Goal: Transaction & Acquisition: Purchase product/service

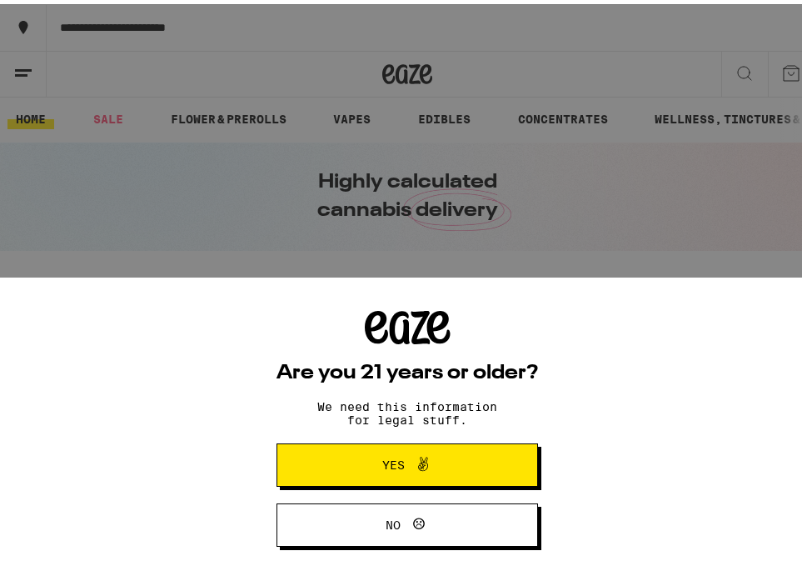
click at [417, 466] on icon at bounding box center [423, 460] width 20 height 20
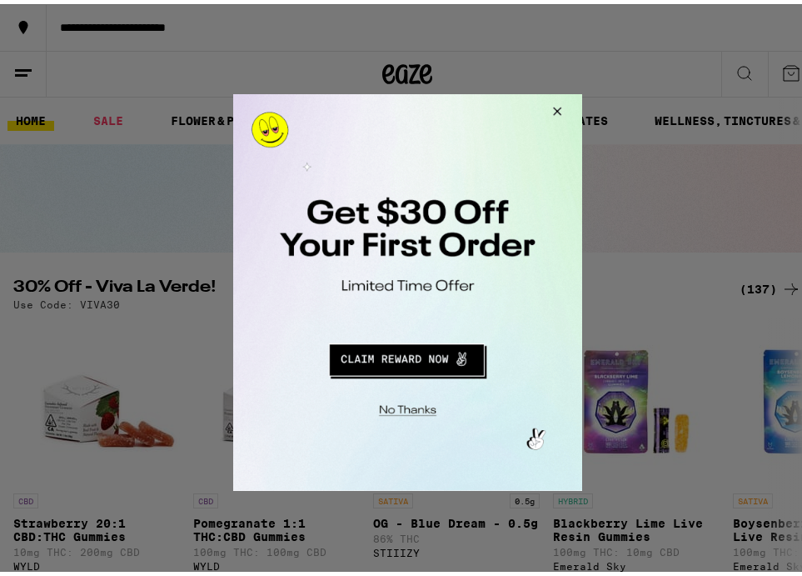
click at [552, 109] on button "Close Modal" at bounding box center [554, 113] width 45 height 40
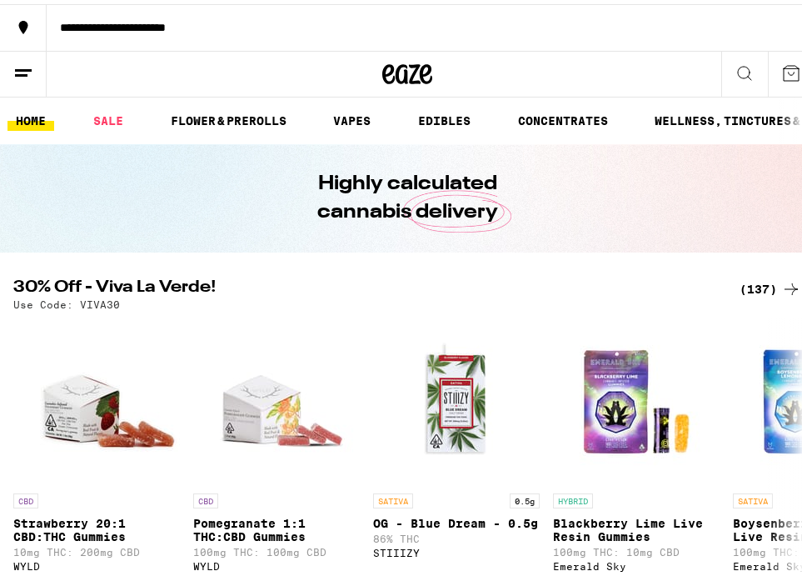
click at [147, 14] on button "**********" at bounding box center [407, 23] width 815 height 47
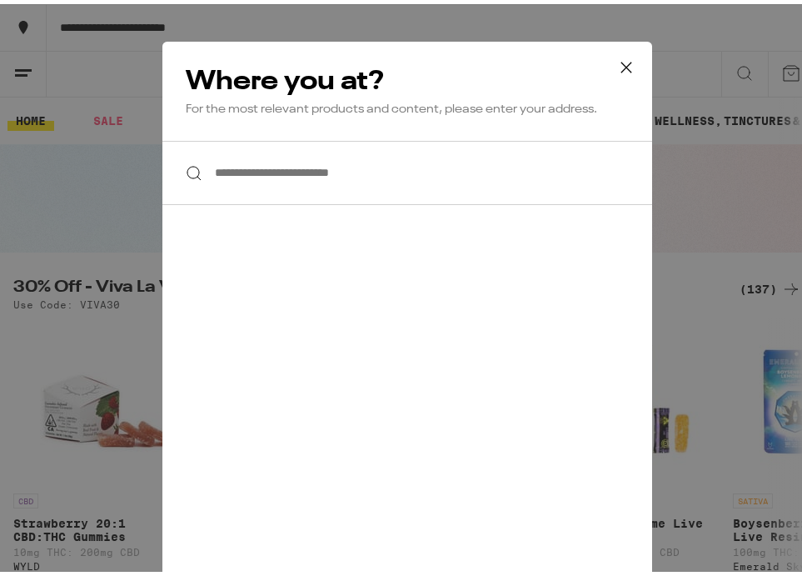
click at [621, 59] on icon at bounding box center [626, 62] width 10 height 10
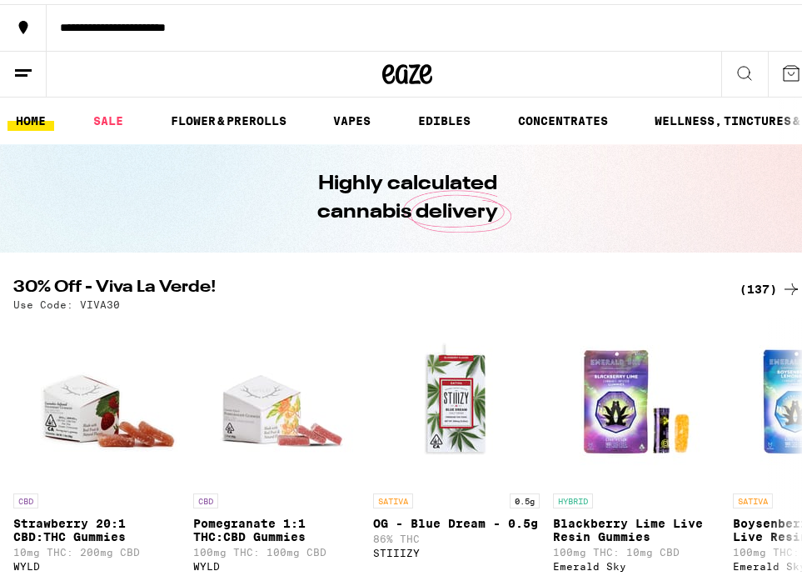
click at [735, 66] on icon at bounding box center [745, 69] width 20 height 20
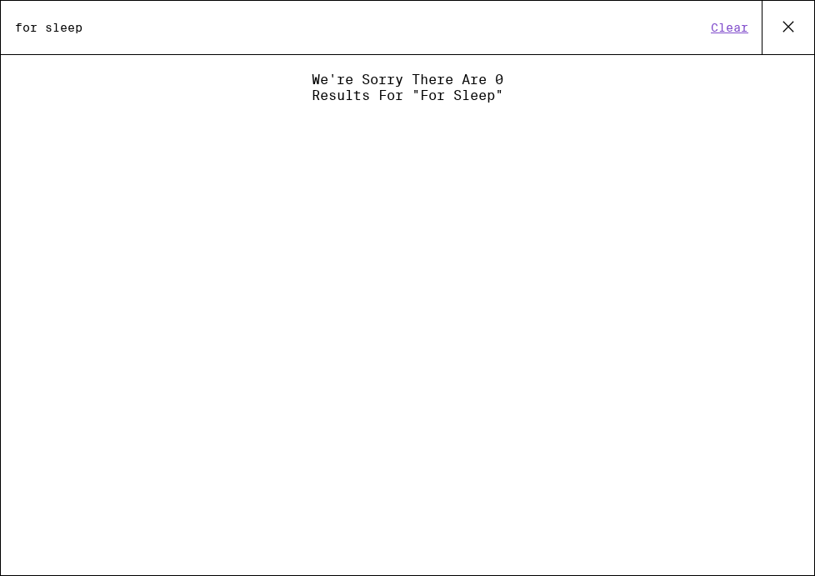
click at [37, 28] on input "for sleep" at bounding box center [359, 27] width 691 height 15
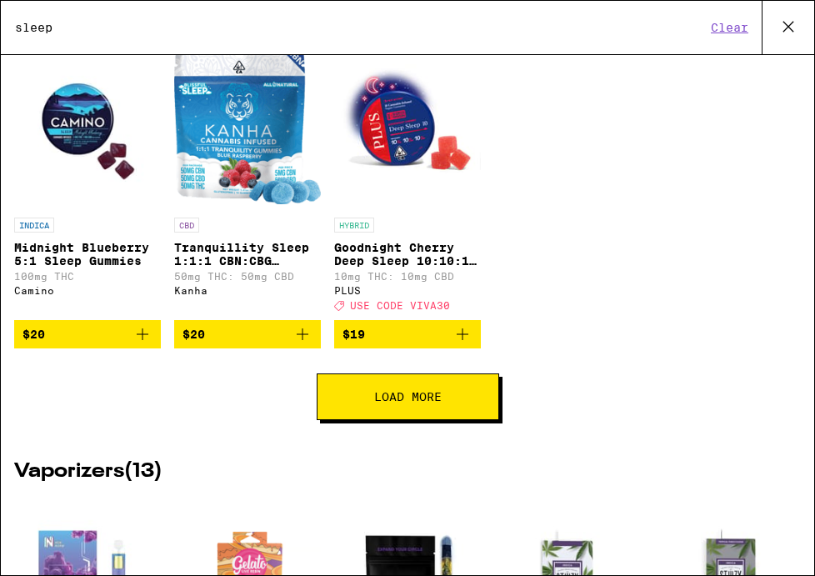
scroll to position [414, 0]
type input "sleep"
click at [415, 402] on span "Load More" at bounding box center [407, 397] width 67 height 12
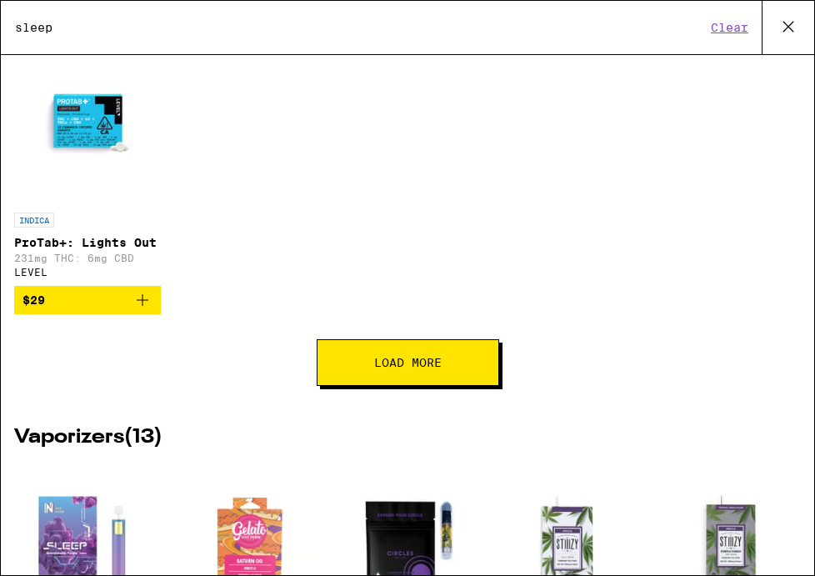
scroll to position [1060, 0]
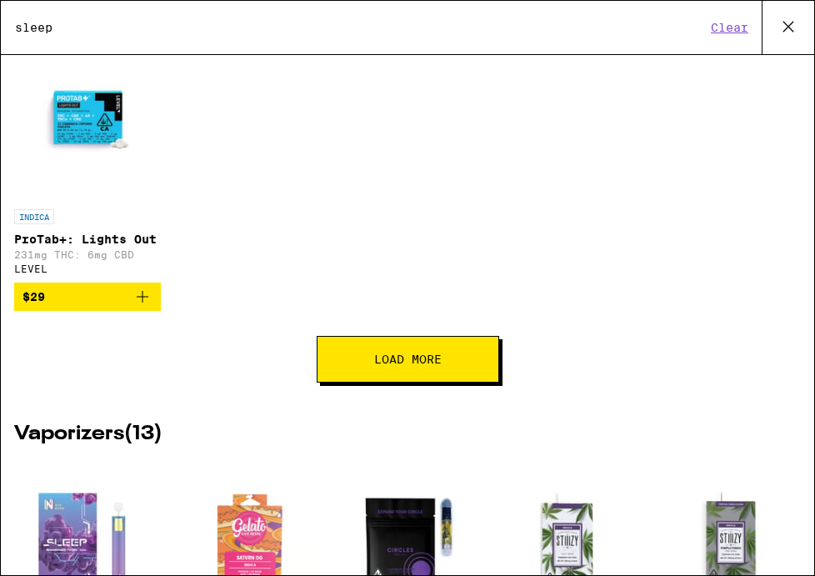
click at [425, 365] on span "Load More" at bounding box center [407, 359] width 67 height 12
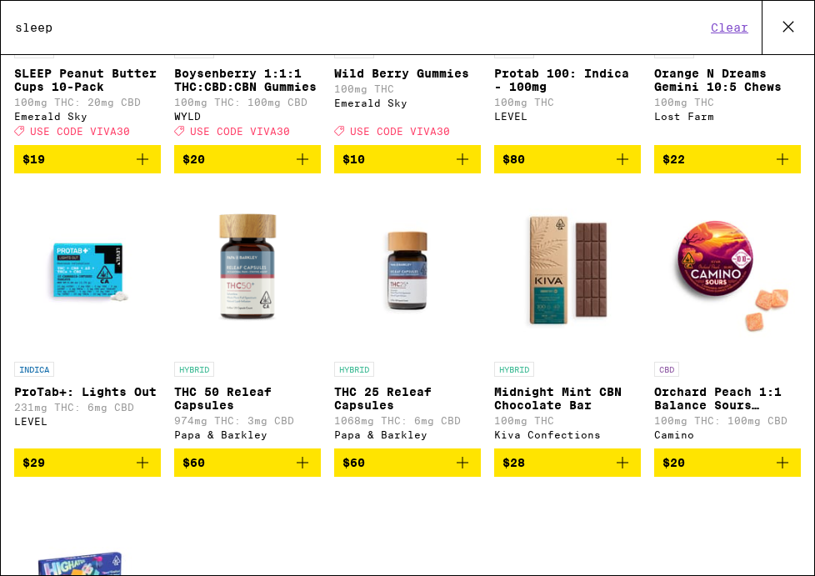
scroll to position [902, 0]
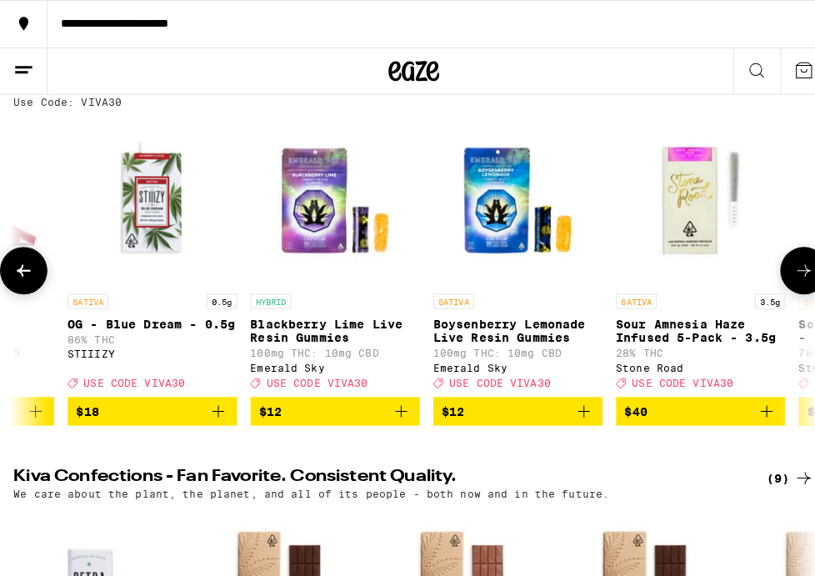
scroll to position [0, 302]
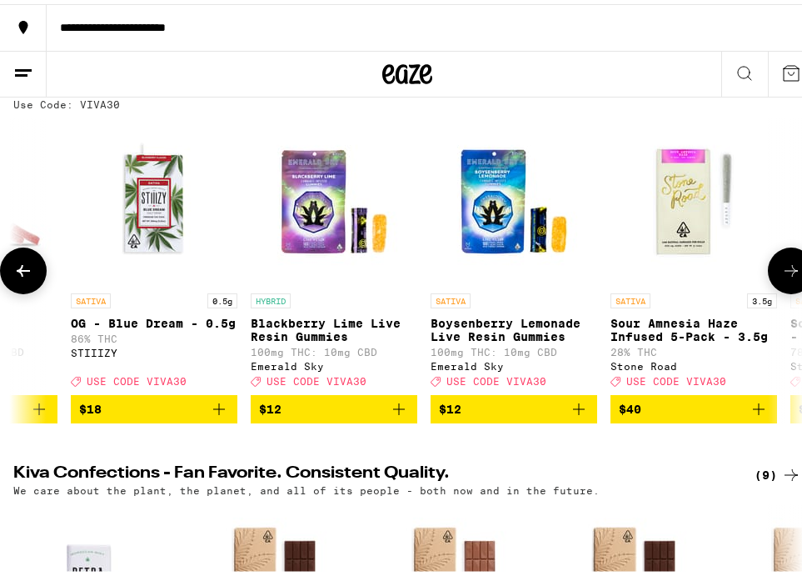
click at [488, 205] on img "Open page for Boysenberry Lemonade Live Resin Gummies from Emerald Sky" at bounding box center [514, 197] width 167 height 167
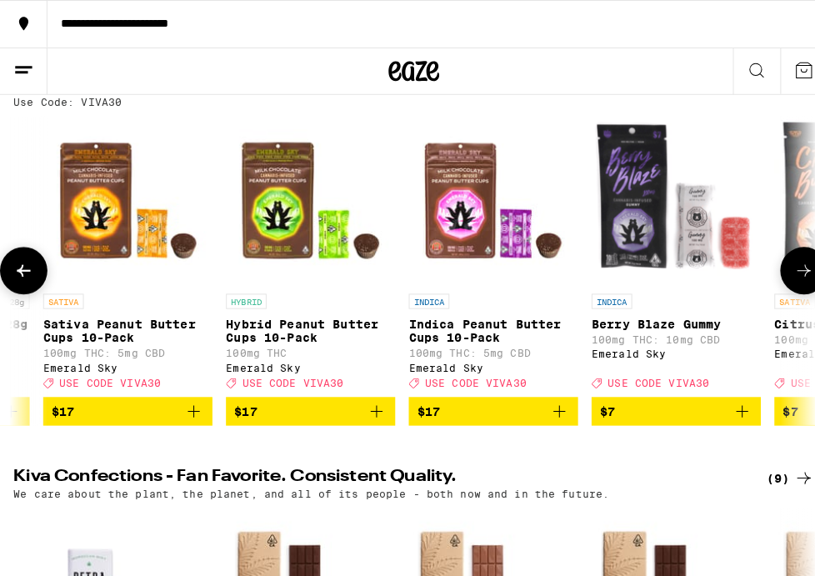
scroll to position [0, 1772]
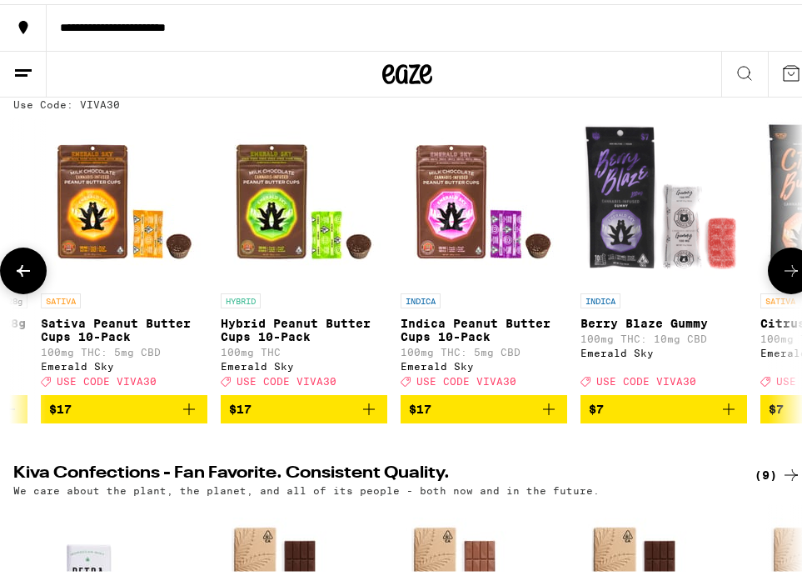
click at [628, 252] on img "Open page for Berry Blaze Gummy from Emerald Sky" at bounding box center [664, 197] width 167 height 167
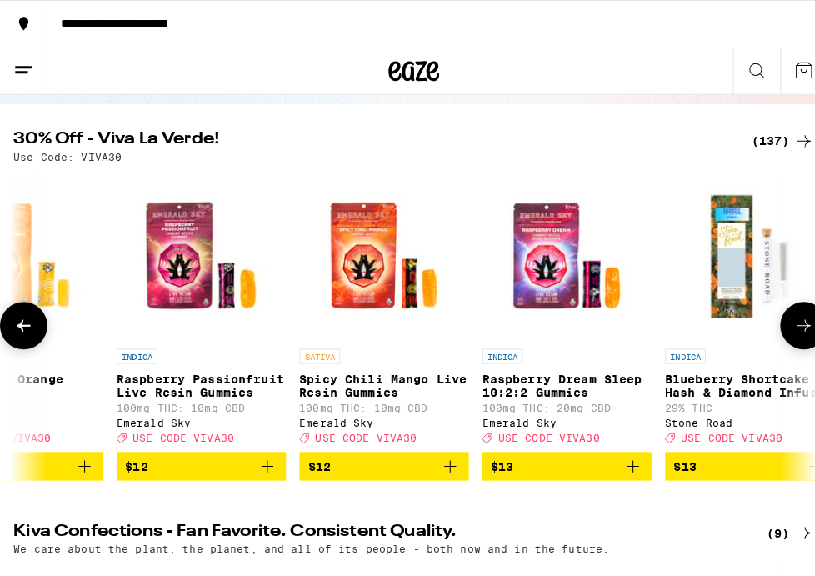
scroll to position [0, 3147]
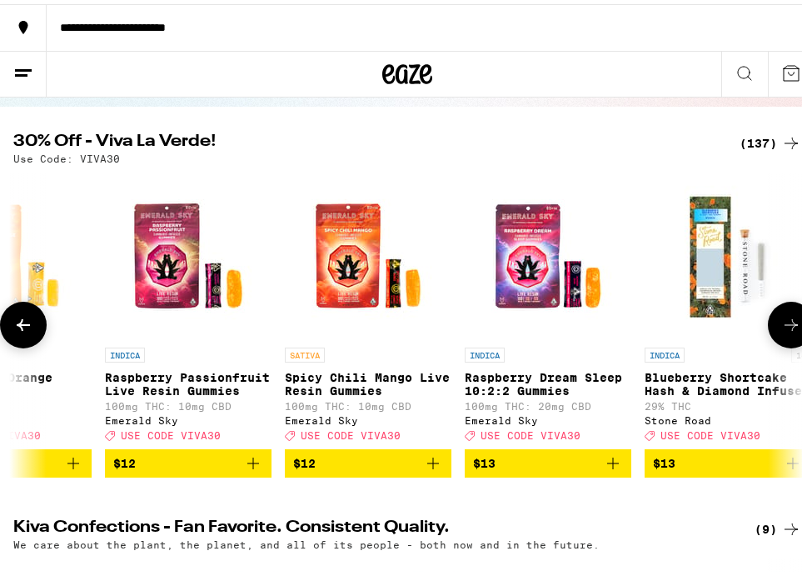
click at [536, 275] on img "Open page for Raspberry Dream Sleep 10:2:2 Gummies from Emerald Sky" at bounding box center [548, 251] width 167 height 167
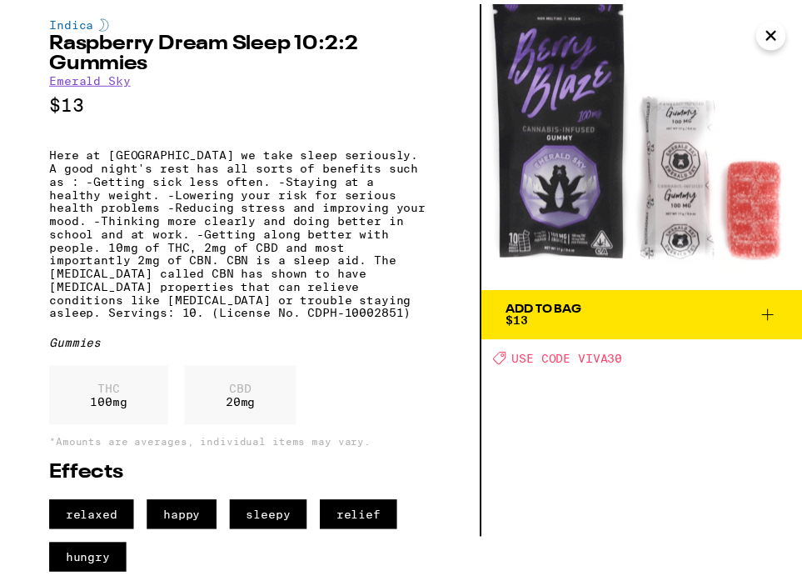
scroll to position [64, 0]
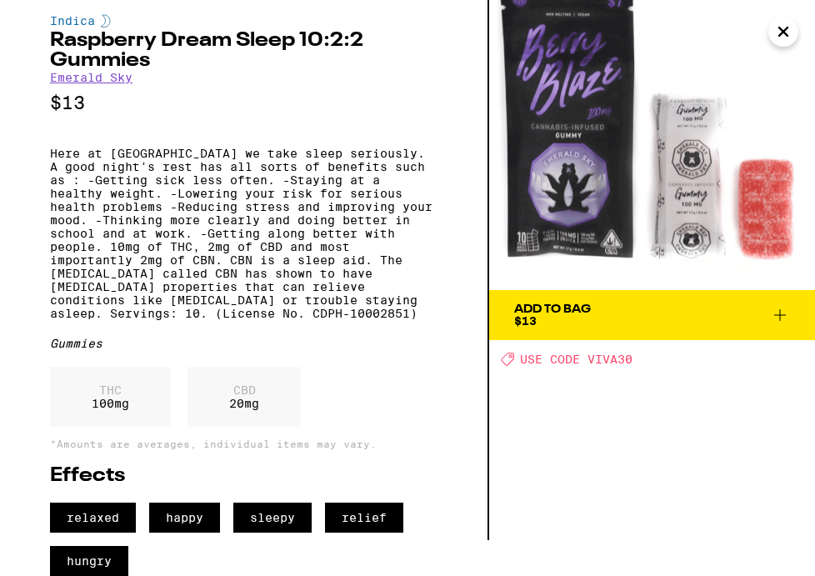
click at [636, 303] on span "Add To Bag $13" at bounding box center [652, 314] width 276 height 23
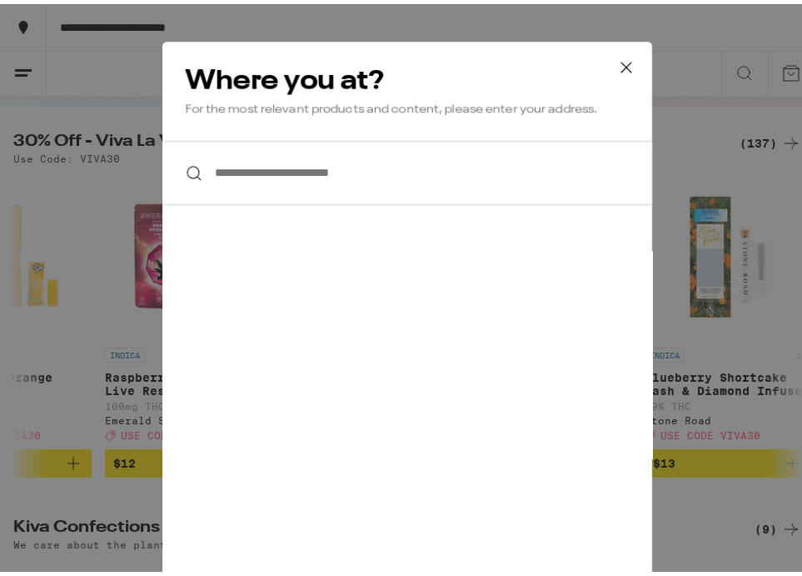
click at [223, 173] on input "**********" at bounding box center [407, 169] width 490 height 64
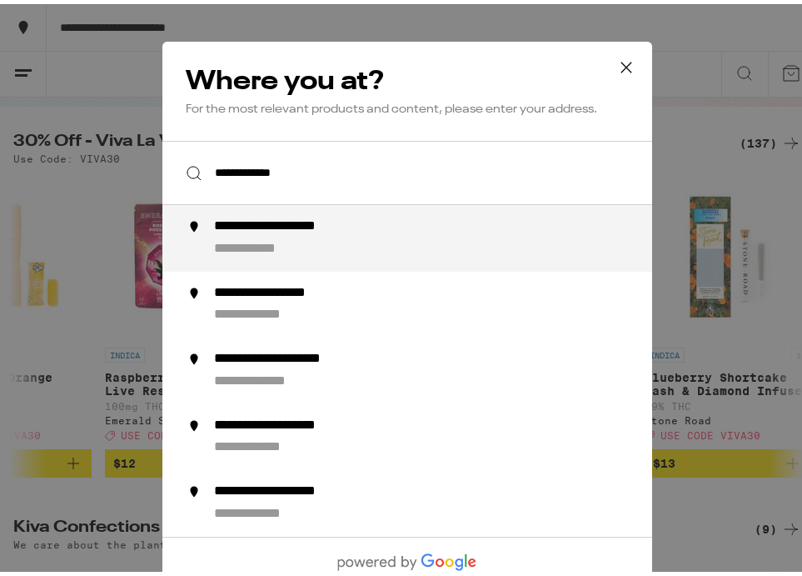
click at [277, 232] on div "**********" at bounding box center [300, 222] width 172 height 17
type input "**********"
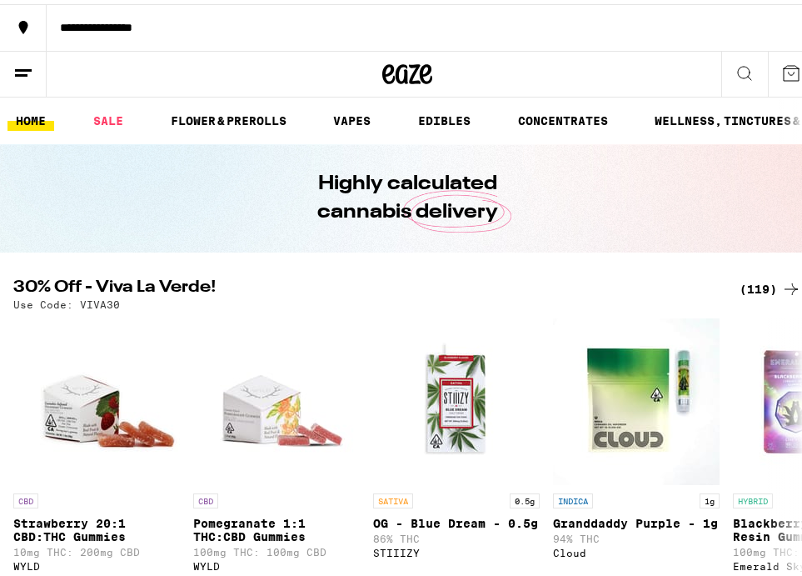
click at [781, 66] on icon at bounding box center [791, 69] width 20 height 20
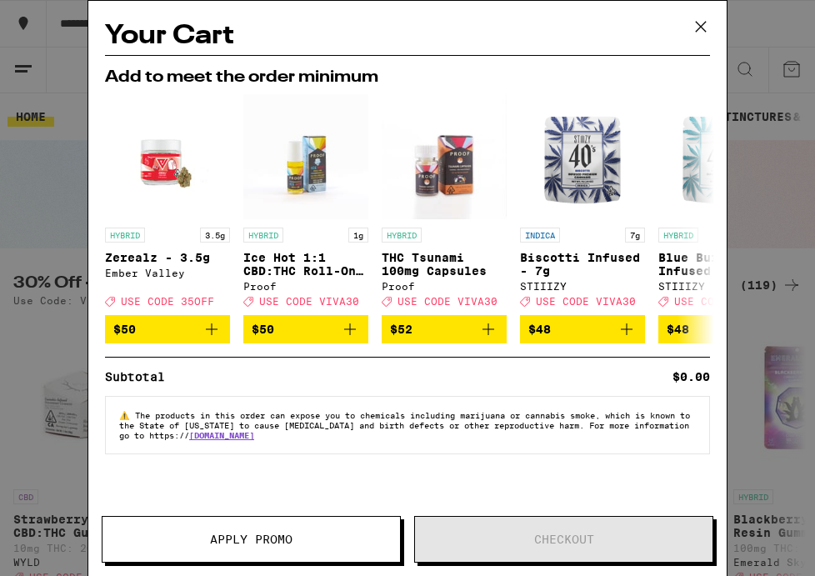
click at [695, 20] on icon at bounding box center [700, 26] width 25 height 25
